Goal: Navigation & Orientation: Find specific page/section

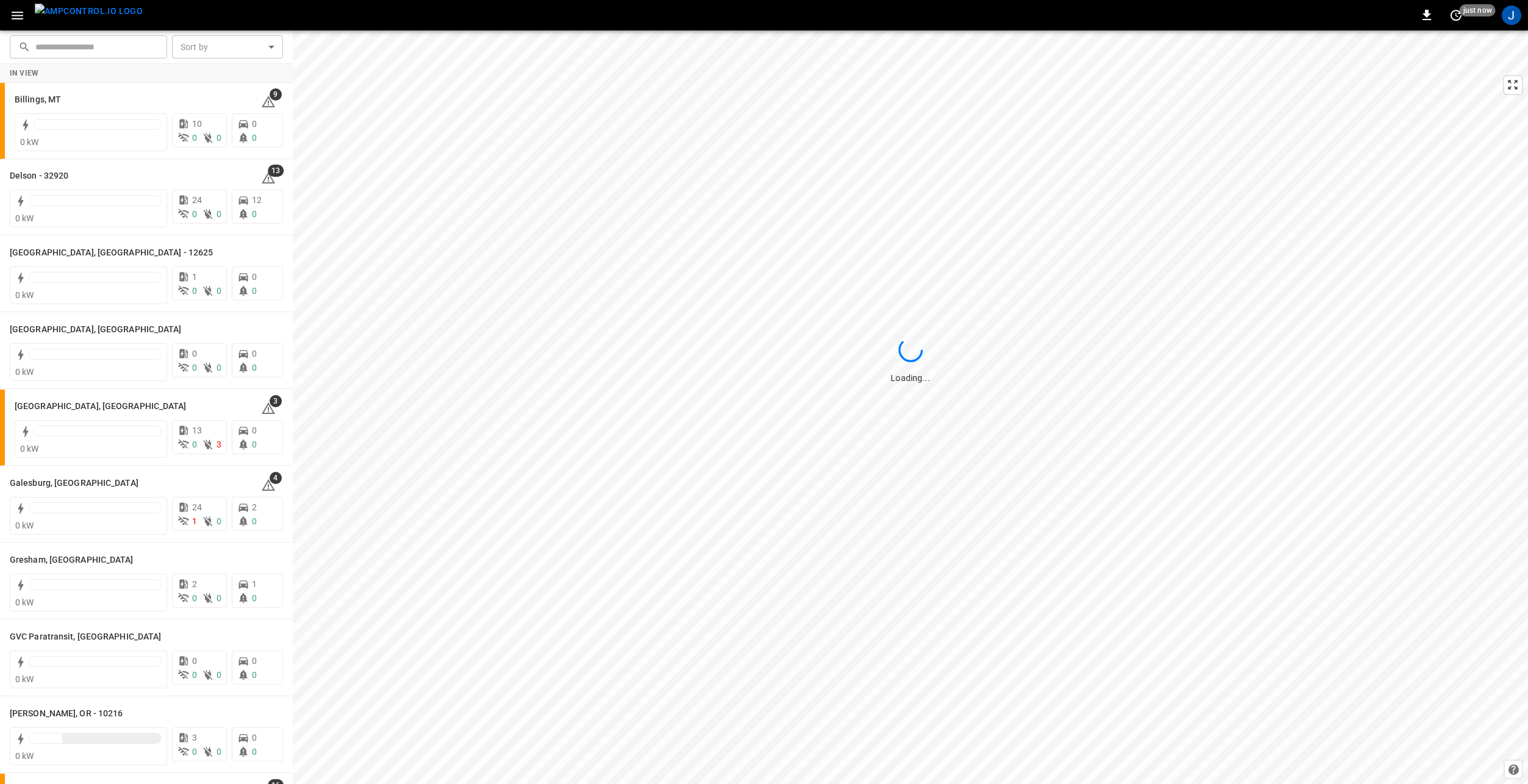
click at [16, 17] on icon "button" at bounding box center [17, 15] width 15 height 15
